Goal: Task Accomplishment & Management: Manage account settings

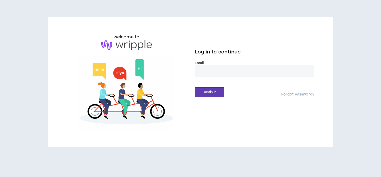
click at [220, 73] on input "email" at bounding box center [254, 70] width 119 height 11
click at [210, 71] on input "email" at bounding box center [254, 70] width 119 height 11
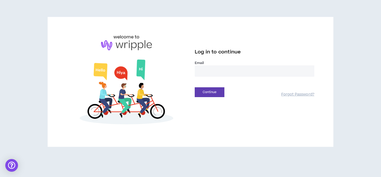
type input "**********"
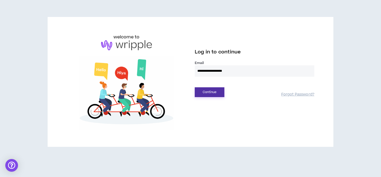
click at [216, 92] on button "Continue" at bounding box center [210, 92] width 30 height 10
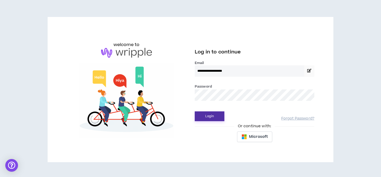
click at [210, 113] on button "Login" at bounding box center [210, 116] width 30 height 10
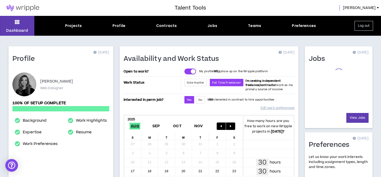
click at [129, 88] on div "Work Status Side Hustler Full Time Freelancer I'm seeking independent freelance…" at bounding box center [208, 83] width 171 height 15
click at [107, 63] on div "Profile 18 days ago" at bounding box center [60, 62] width 97 height 14
